Goal: Navigation & Orientation: Find specific page/section

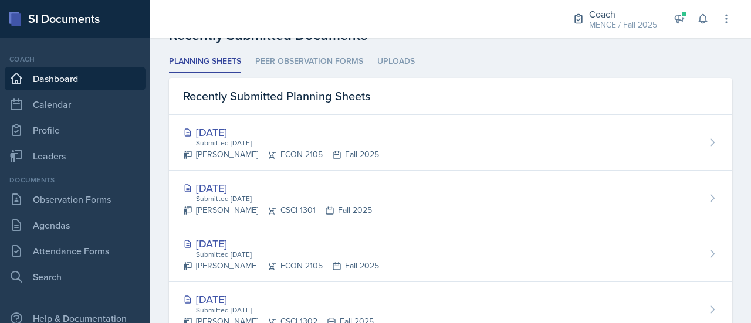
scroll to position [325, 0]
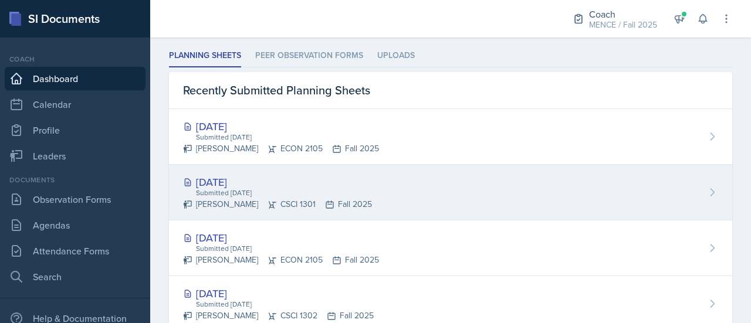
click at [243, 178] on div "[DATE]" at bounding box center [277, 182] width 189 height 16
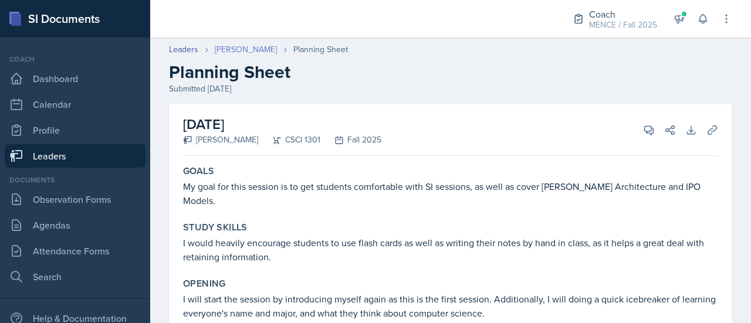
click at [248, 50] on link "[PERSON_NAME]" at bounding box center [246, 49] width 62 height 12
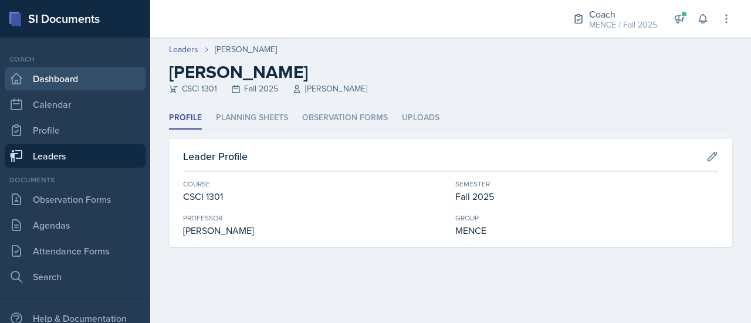
click at [52, 70] on link "Dashboard" at bounding box center [75, 78] width 141 height 23
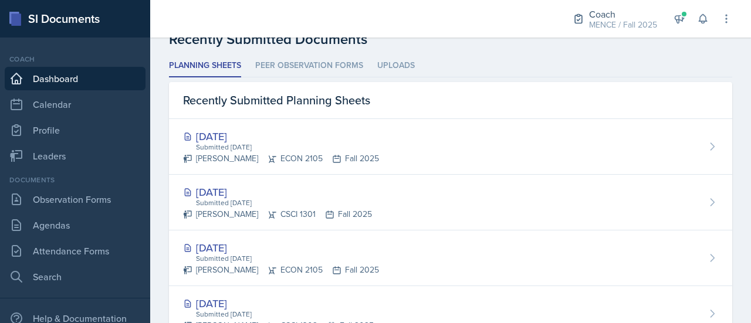
scroll to position [355, 0]
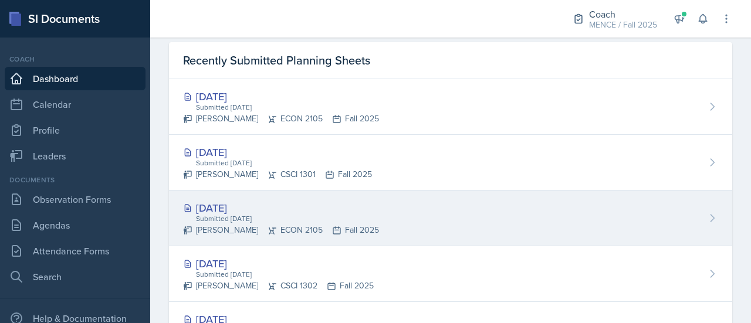
click at [228, 208] on div "[DATE]" at bounding box center [281, 208] width 196 height 16
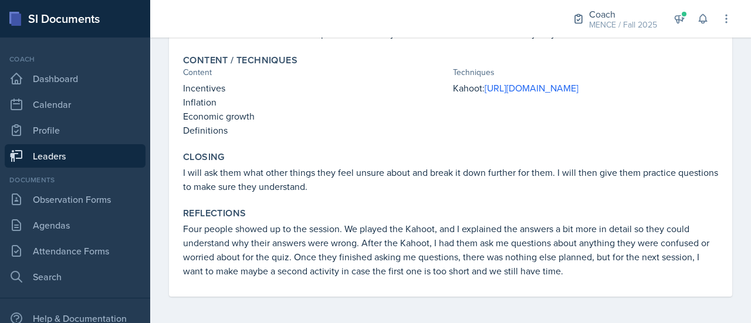
scroll to position [239, 0]
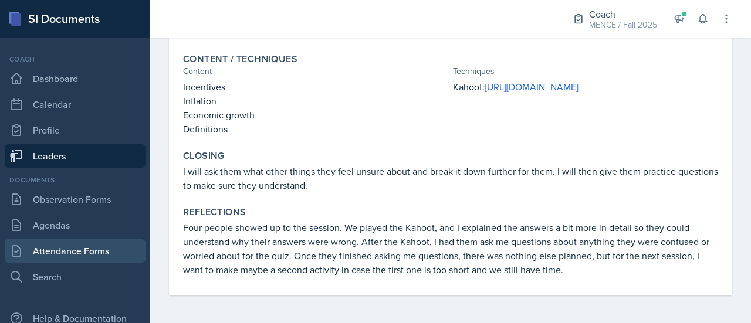
click at [70, 249] on link "Attendance Forms" at bounding box center [75, 250] width 141 height 23
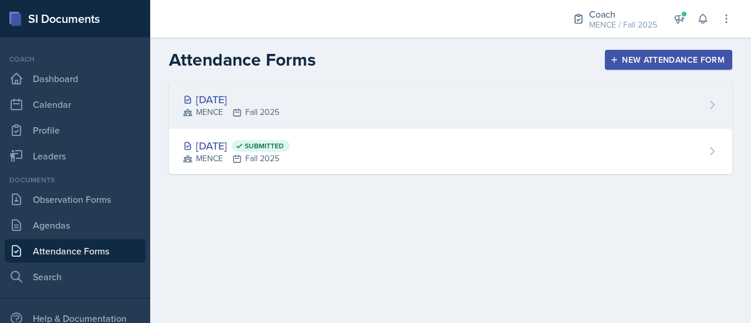
click at [317, 107] on div "[DATE] MENCE Fall 2025" at bounding box center [450, 105] width 563 height 46
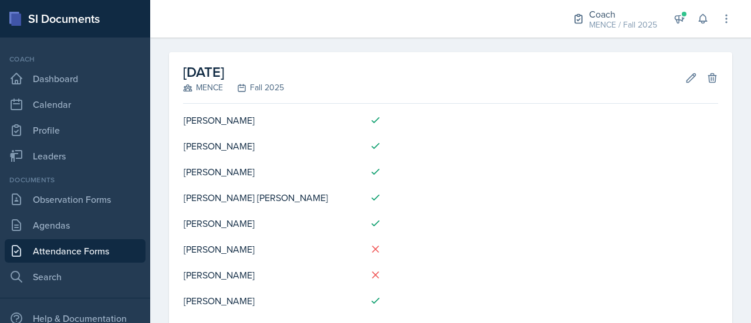
scroll to position [192, 0]
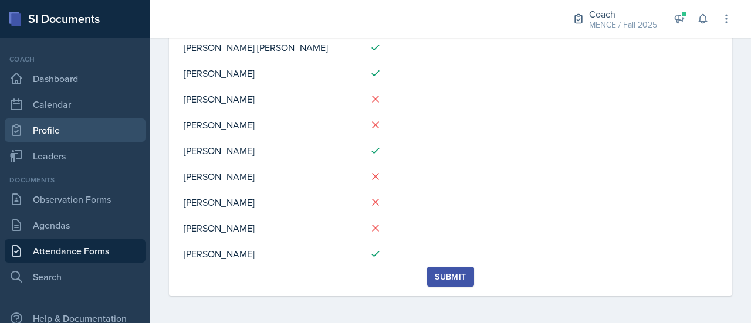
click at [43, 130] on link "Profile" at bounding box center [75, 129] width 141 height 23
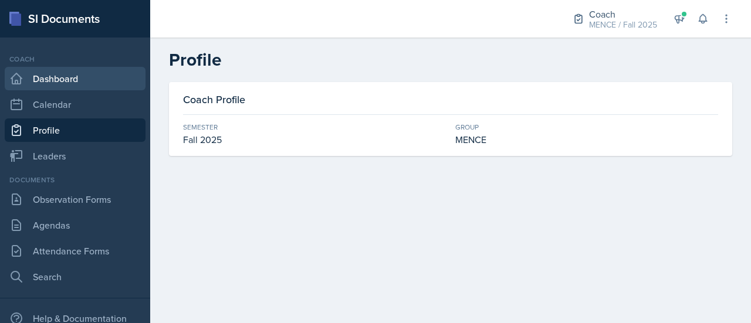
click at [77, 77] on link "Dashboard" at bounding box center [75, 78] width 141 height 23
